Goal: Check status: Check status

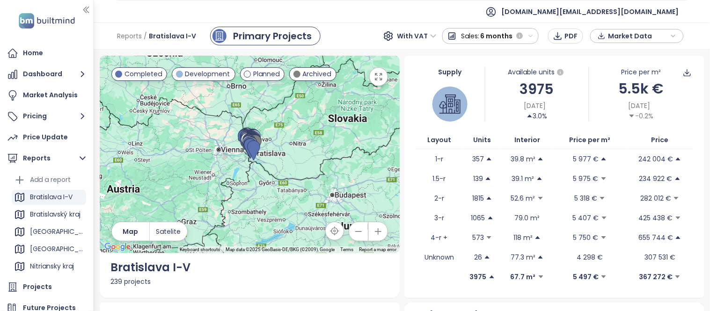
scroll to position [2, 0]
click at [59, 213] on div "Bratislavský kraj" at bounding box center [55, 212] width 51 height 12
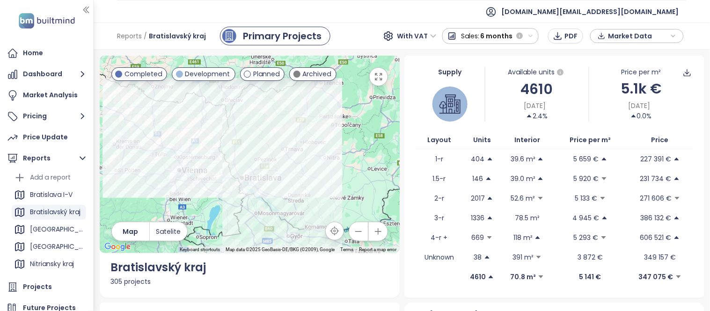
click at [486, 38] on span "6 months" at bounding box center [496, 36] width 32 height 17
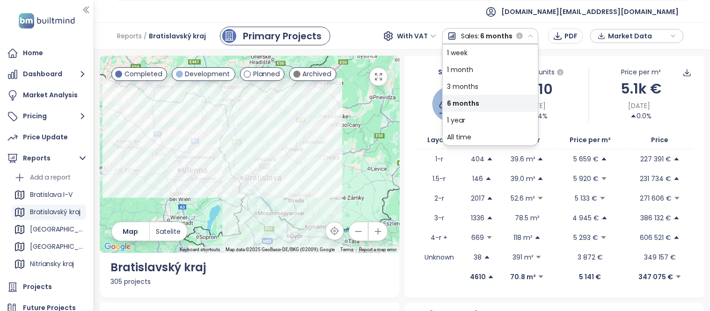
click at [486, 38] on span "6 months" at bounding box center [496, 36] width 32 height 17
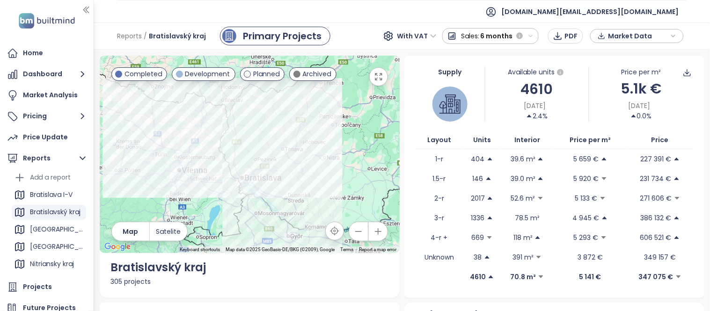
click at [528, 37] on icon "button" at bounding box center [531, 36] width 6 height 6
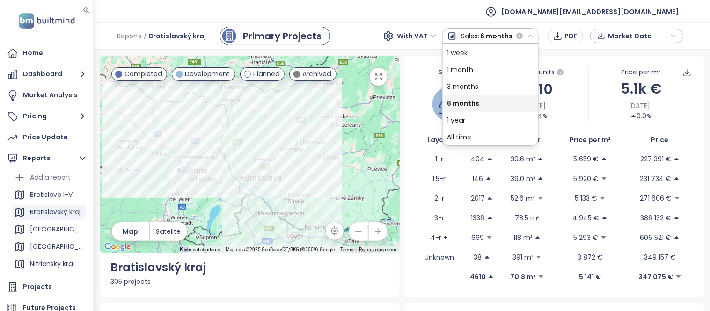
click at [489, 18] on ul "[DOMAIN_NAME][EMAIL_ADDRESS][DOMAIN_NAME]" at bounding box center [401, 11] width 569 height 23
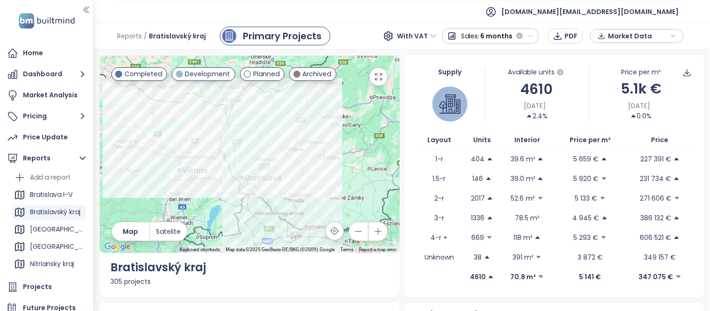
click at [501, 33] on span "6 months" at bounding box center [496, 36] width 32 height 17
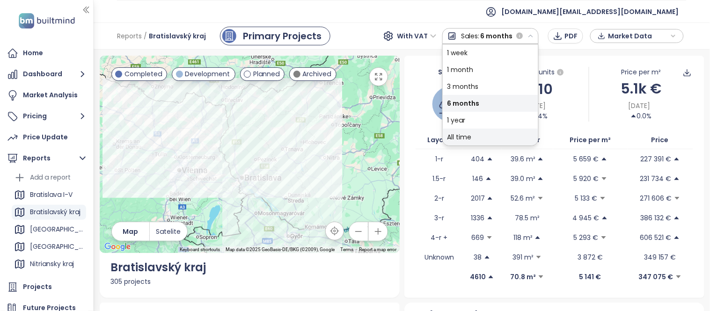
click at [460, 136] on div "All time" at bounding box center [490, 137] width 95 height 17
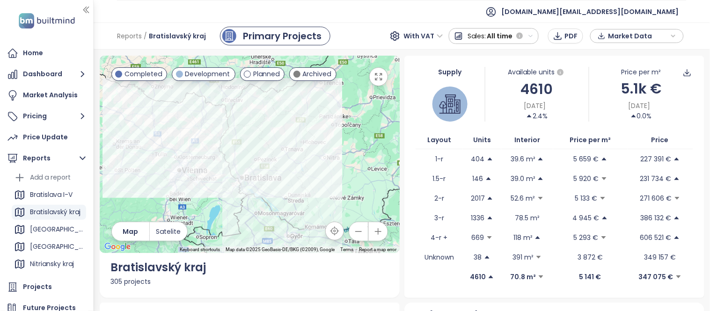
click at [488, 34] on div "Sales: All time" at bounding box center [494, 36] width 62 height 17
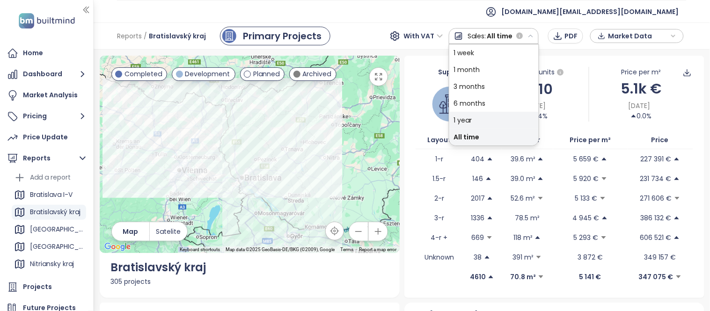
click at [466, 114] on div "1 year" at bounding box center [493, 120] width 89 height 17
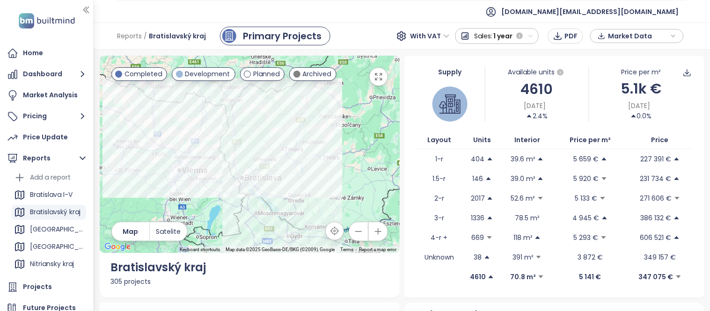
click at [488, 33] on span "Sales:" at bounding box center [483, 36] width 18 height 17
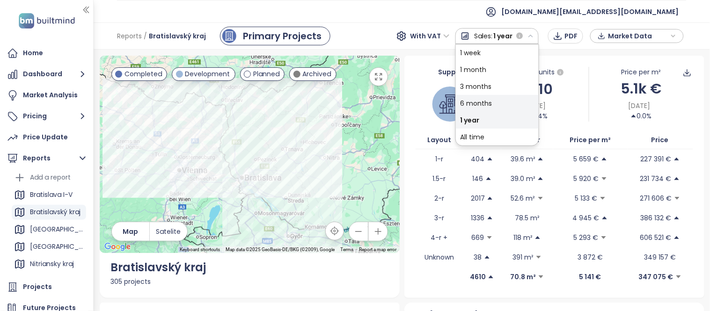
click at [479, 103] on div "6 months" at bounding box center [497, 103] width 83 height 17
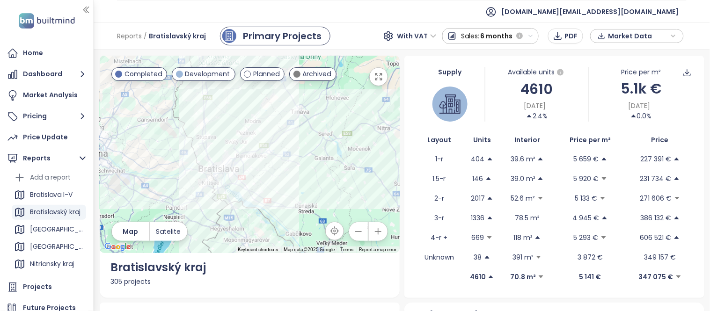
drag, startPoint x: 206, startPoint y: 158, endPoint x: 228, endPoint y: 73, distance: 87.1
click at [228, 73] on div "← Move left → Move right ↑ Move up ↓ Move down + Zoom in - Zoom out Home Jump l…" at bounding box center [250, 154] width 300 height 197
